Goal: Browse casually

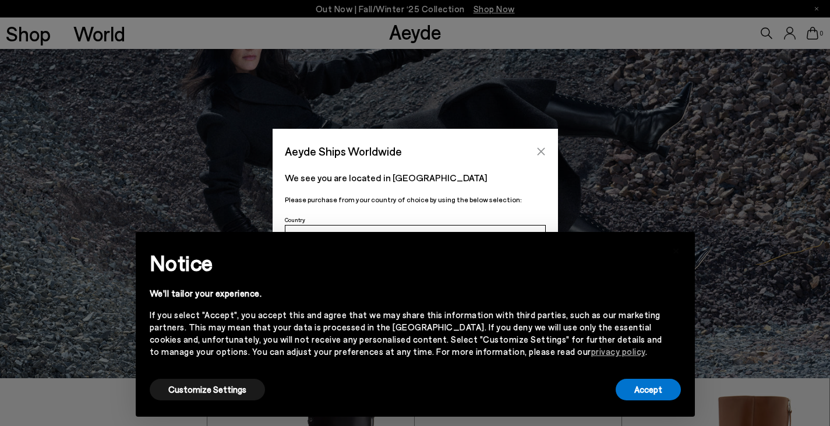
scroll to position [48, 0]
click at [542, 153] on icon "Close" at bounding box center [541, 151] width 8 height 8
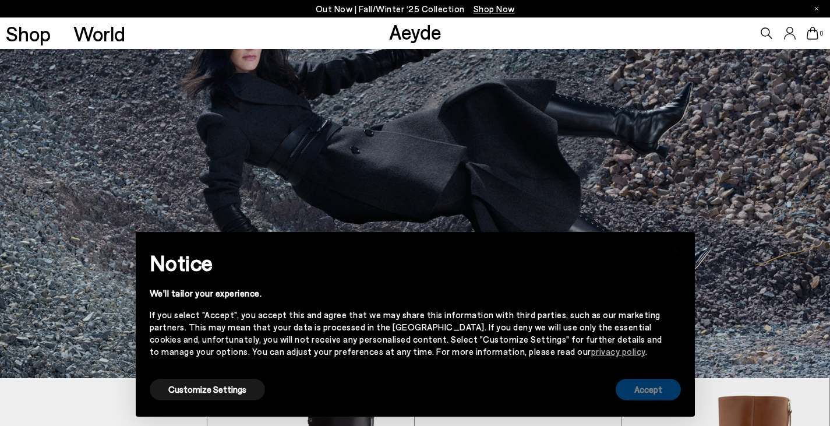
click at [664, 392] on button "Accept" at bounding box center [648, 390] width 65 height 22
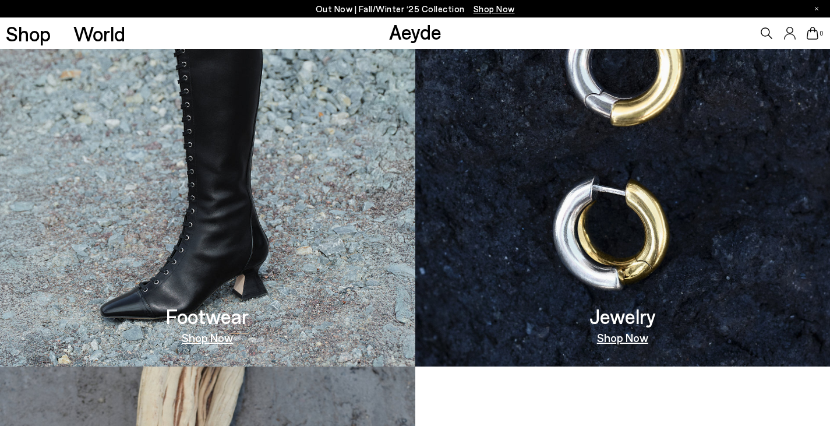
scroll to position [0, 0]
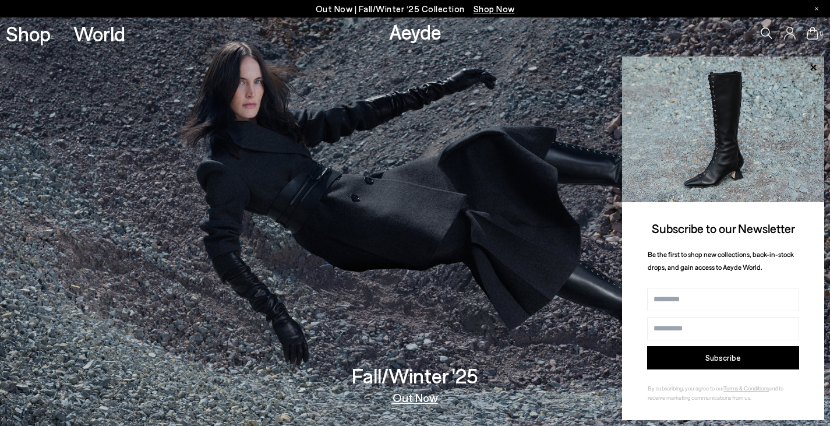
click at [413, 33] on link "Aeyde" at bounding box center [415, 31] width 52 height 24
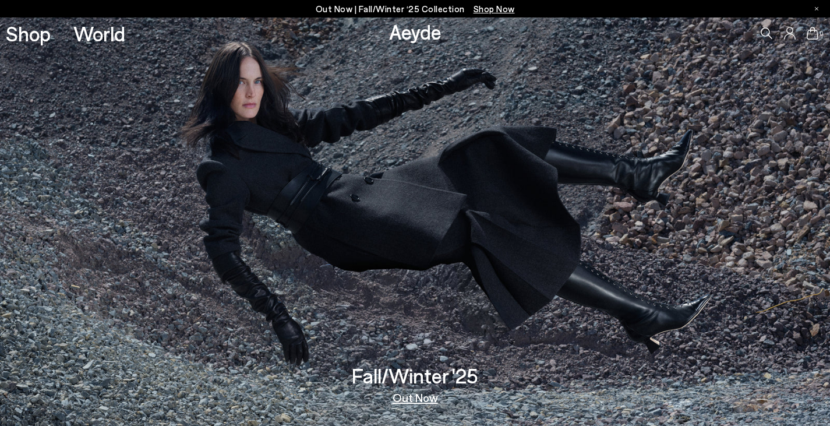
click at [173, 72] on img at bounding box center [415, 221] width 830 height 409
